Goal: Information Seeking & Learning: Learn about a topic

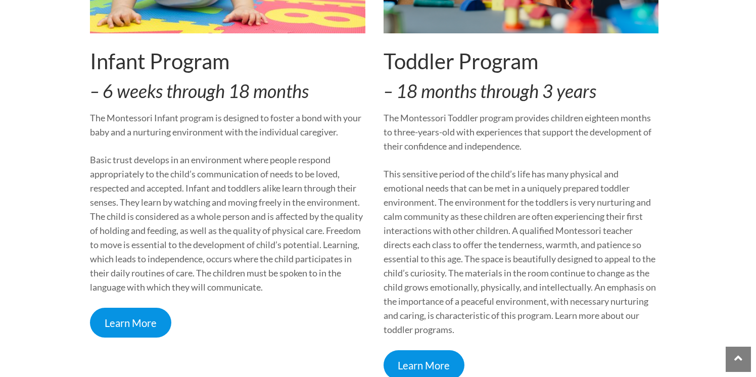
scroll to position [381, 0]
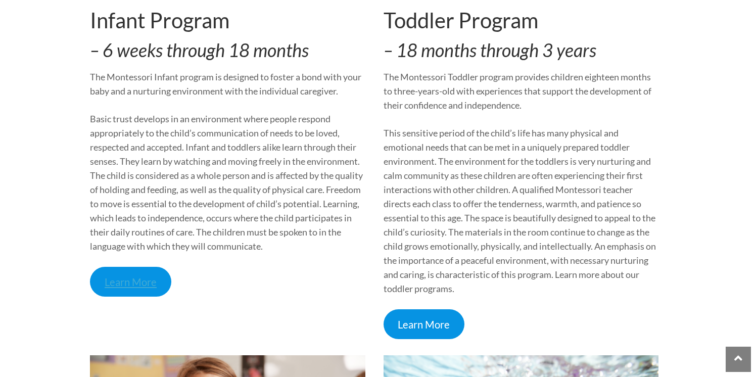
click at [143, 289] on link "Learn More" at bounding box center [130, 282] width 81 height 30
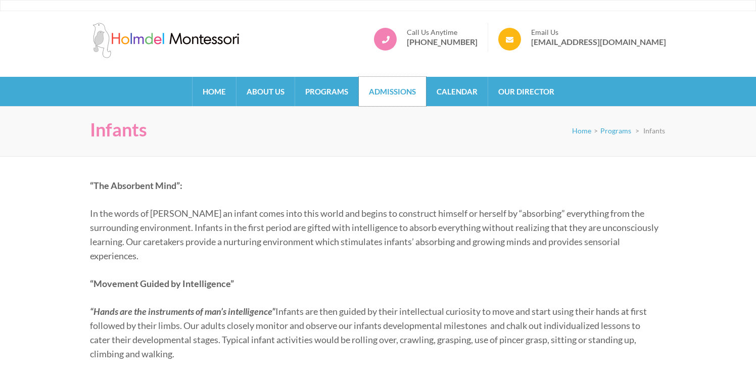
click at [385, 103] on link "Admissions" at bounding box center [392, 91] width 67 height 29
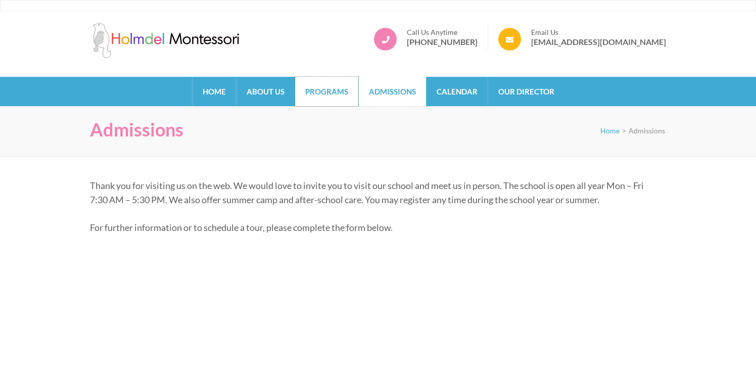
click at [349, 102] on link "Programs" at bounding box center [326, 91] width 63 height 29
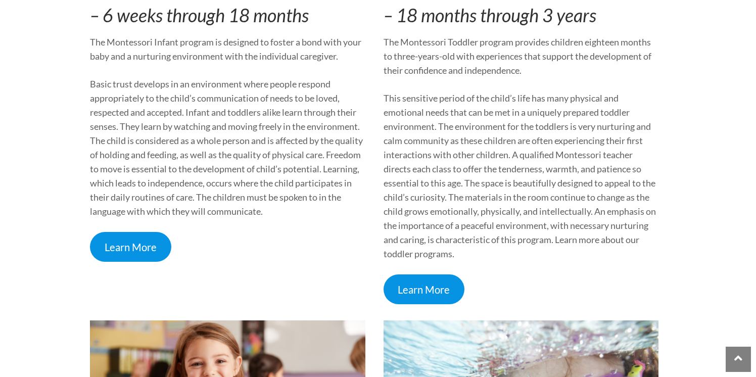
scroll to position [430, 0]
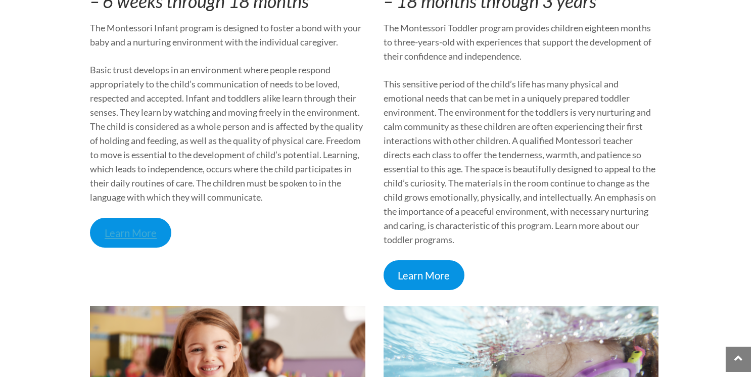
click at [151, 241] on link "Learn More" at bounding box center [130, 233] width 81 height 30
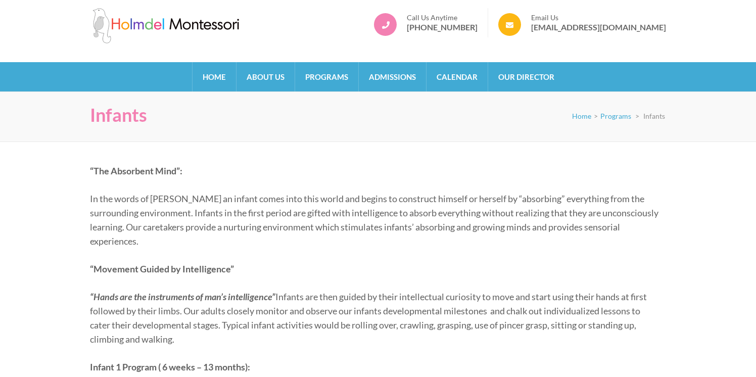
scroll to position [17, 0]
